Goal: Task Accomplishment & Management: Manage account settings

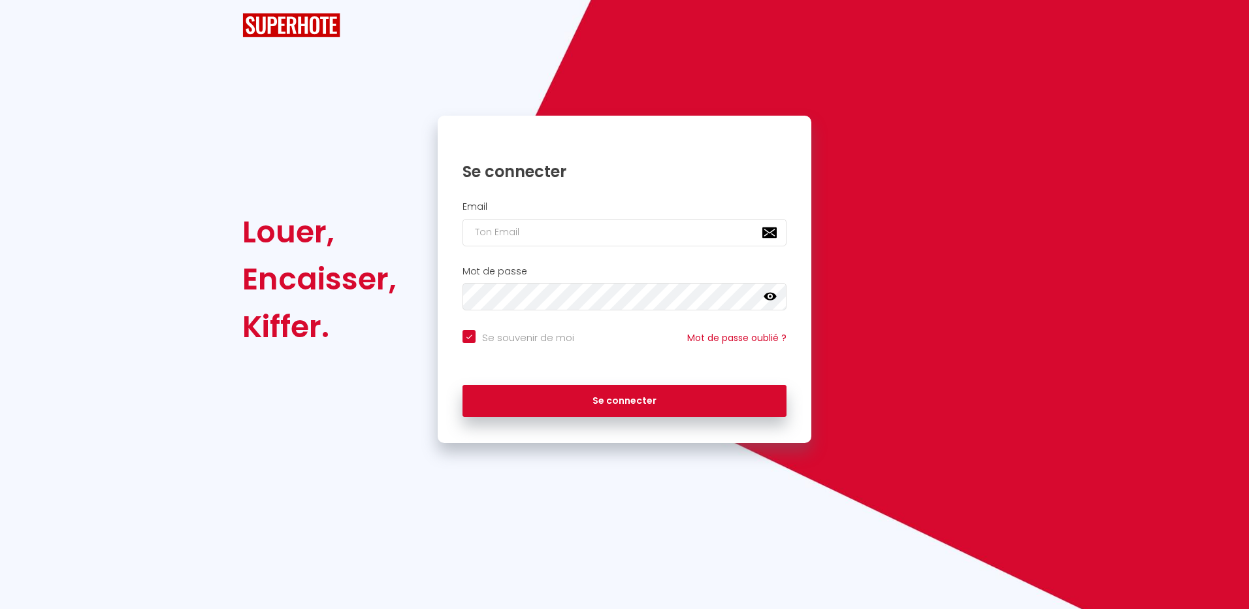
checkbox input "true"
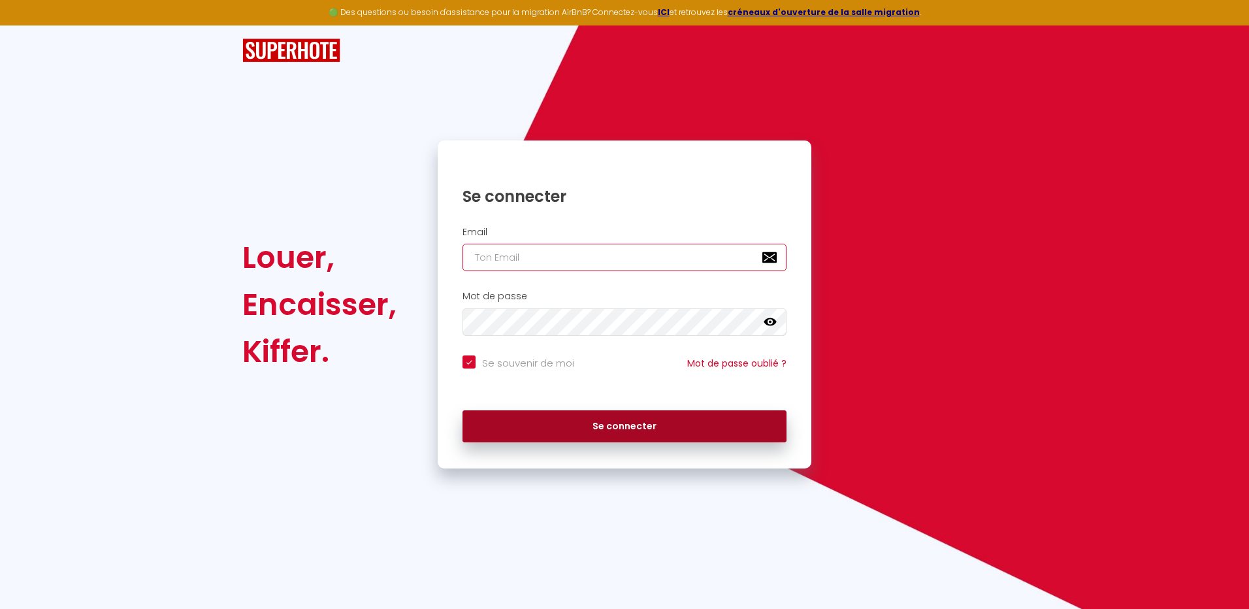
type input "[EMAIL_ADDRESS][DOMAIN_NAME]"
click at [643, 425] on button "Se connecter" at bounding box center [624, 426] width 324 height 33
checkbox input "true"
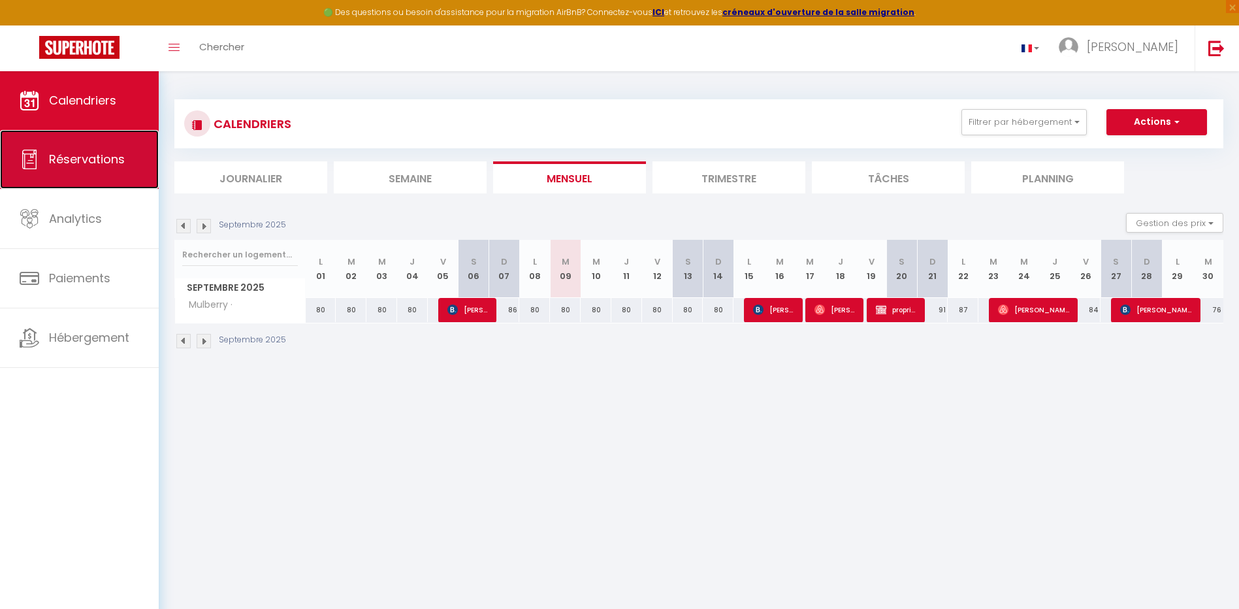
click at [63, 163] on span "Réservations" at bounding box center [87, 159] width 76 height 16
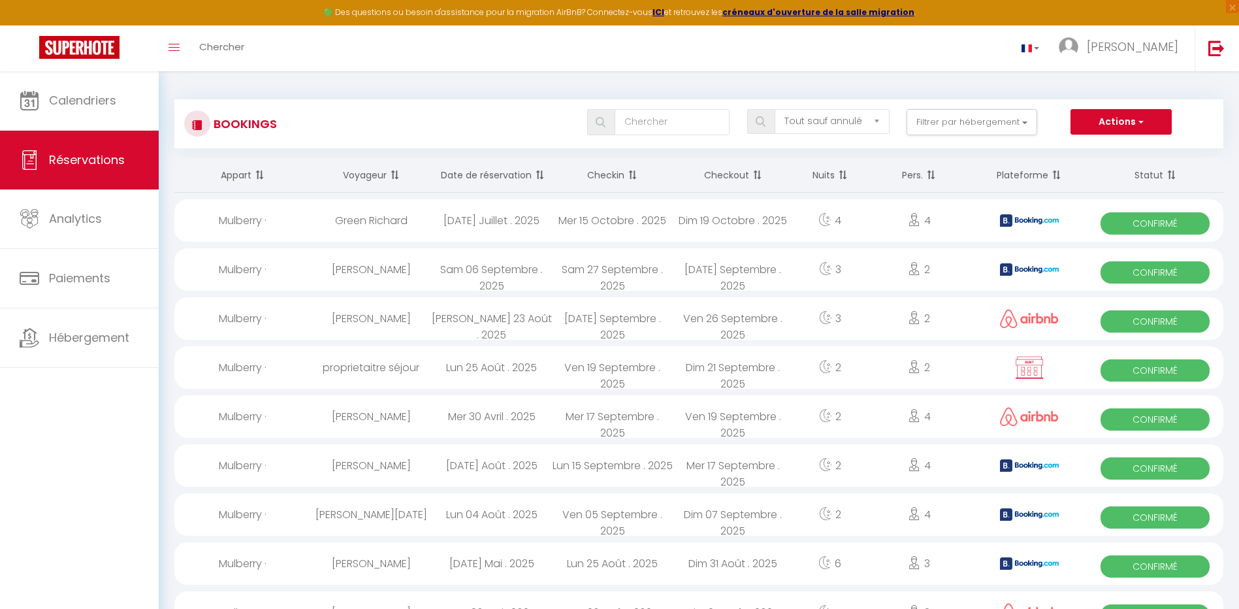
click at [491, 228] on div "[DATE] Juillet . 2025" at bounding box center [491, 220] width 121 height 42
select select "OK"
select select "KO"
select select "0"
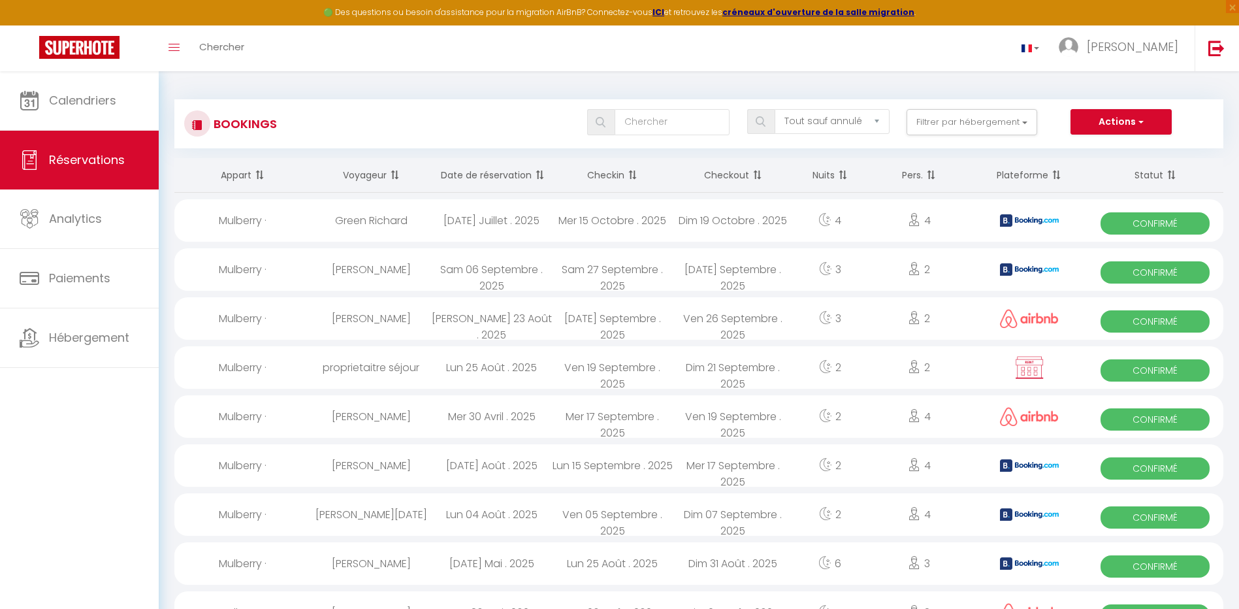
select select "1"
select select
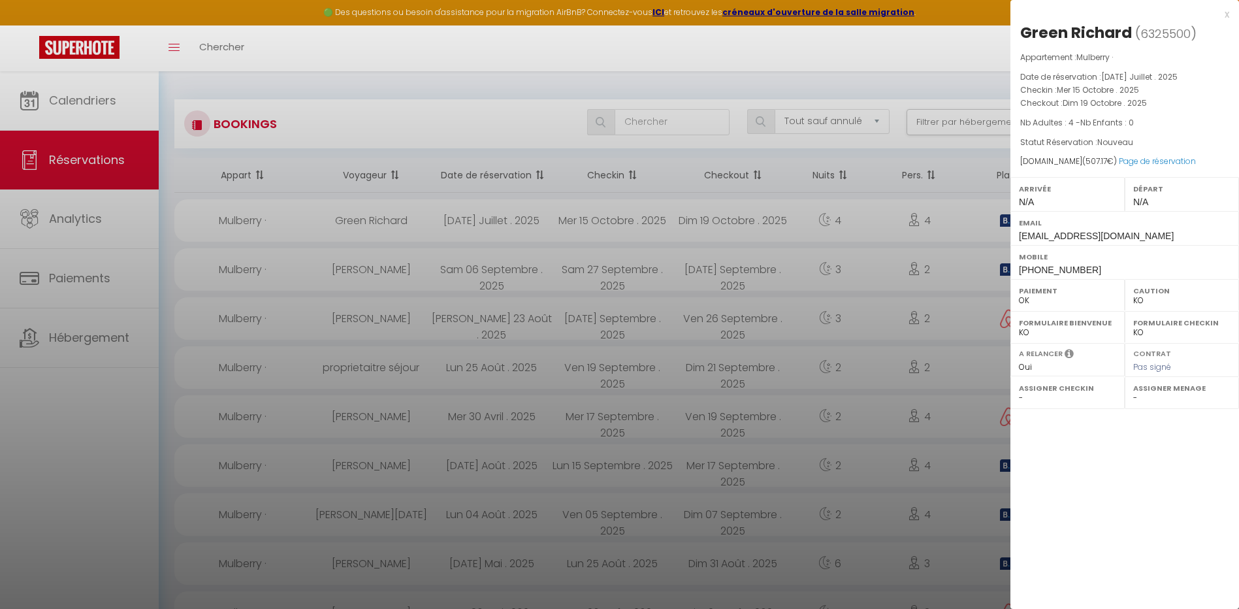
click at [477, 174] on div at bounding box center [619, 304] width 1239 height 609
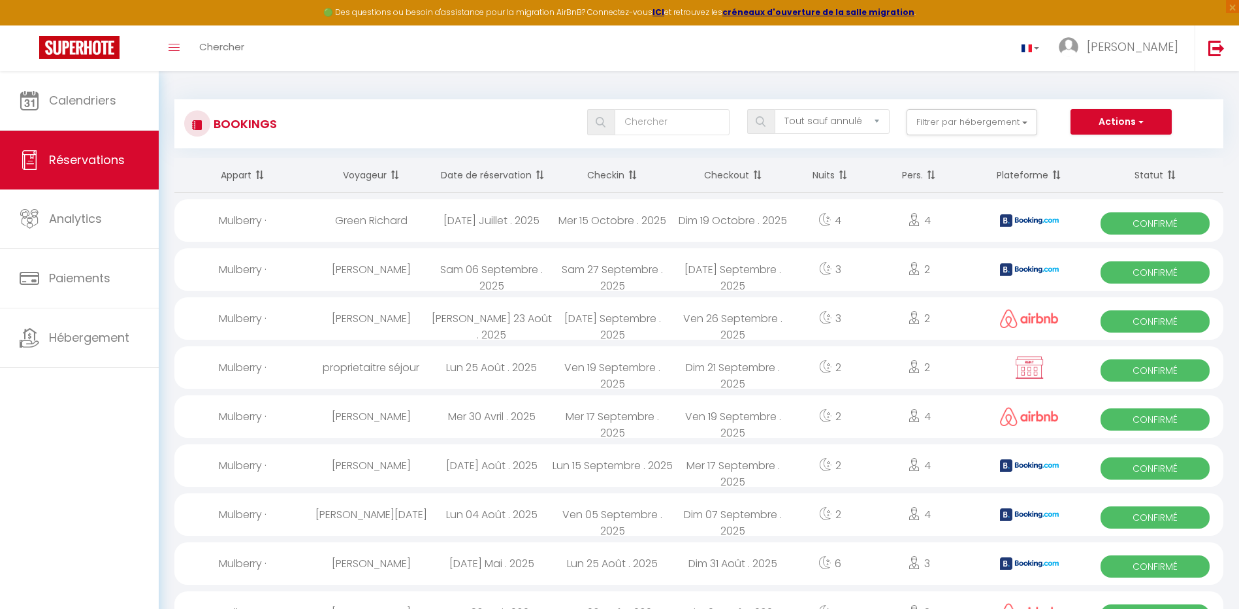
click at [477, 174] on th "Date de réservation" at bounding box center [491, 175] width 121 height 35
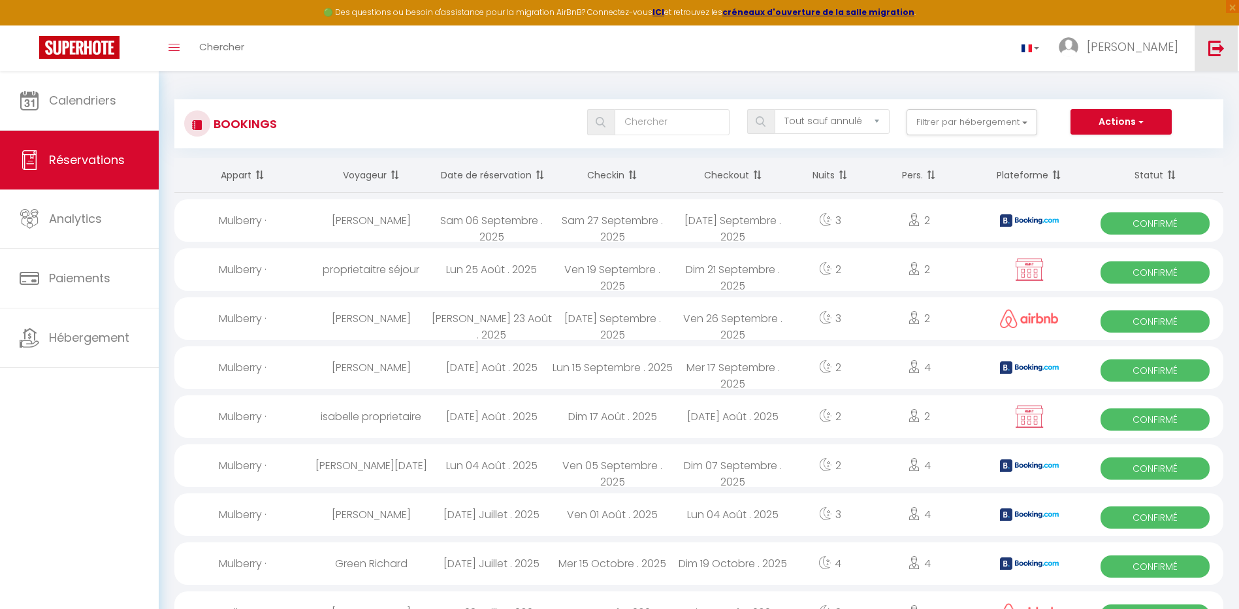
click at [1221, 50] on img at bounding box center [1216, 48] width 16 height 16
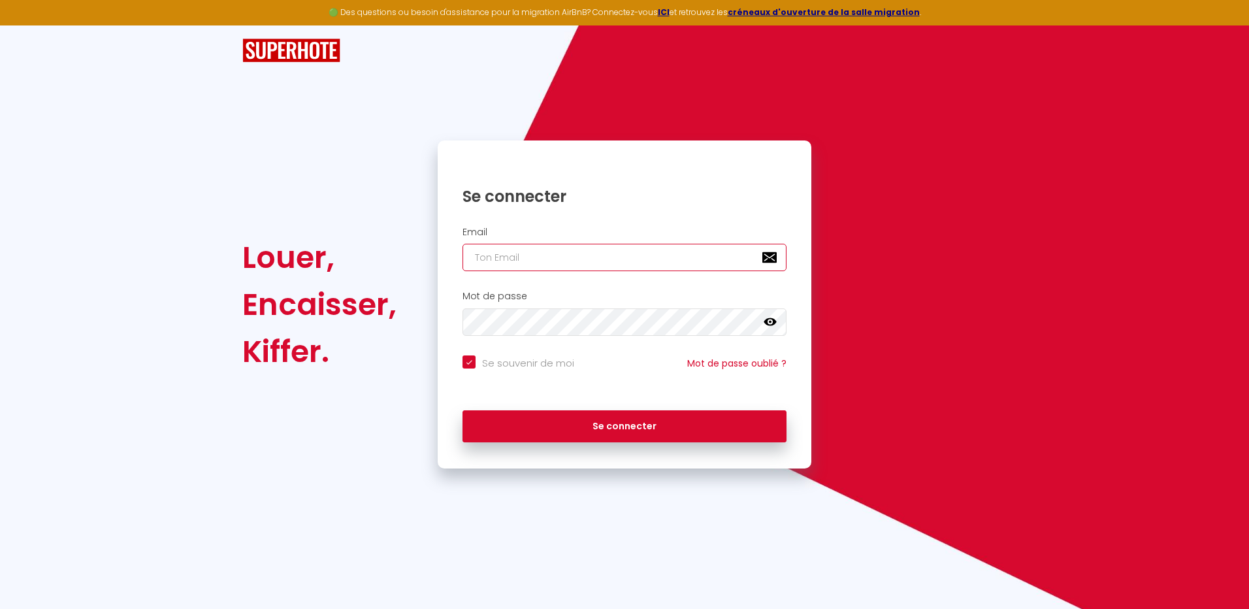
type input "[EMAIL_ADDRESS][DOMAIN_NAME]"
checkbox input "true"
